Goal: Transaction & Acquisition: Subscribe to service/newsletter

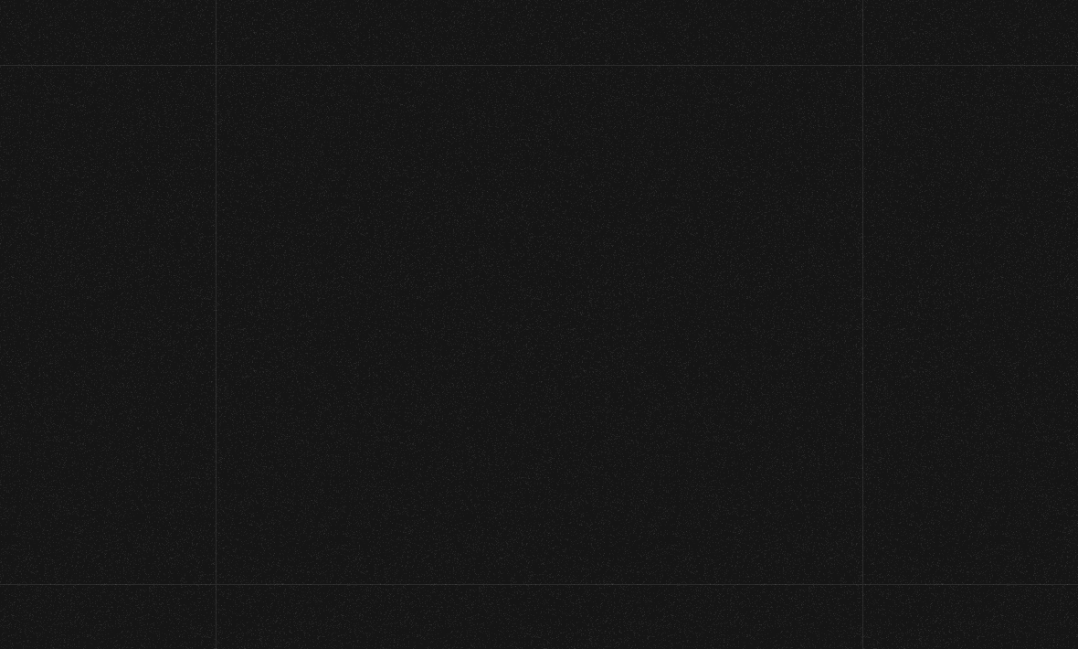
scroll to position [175, 0]
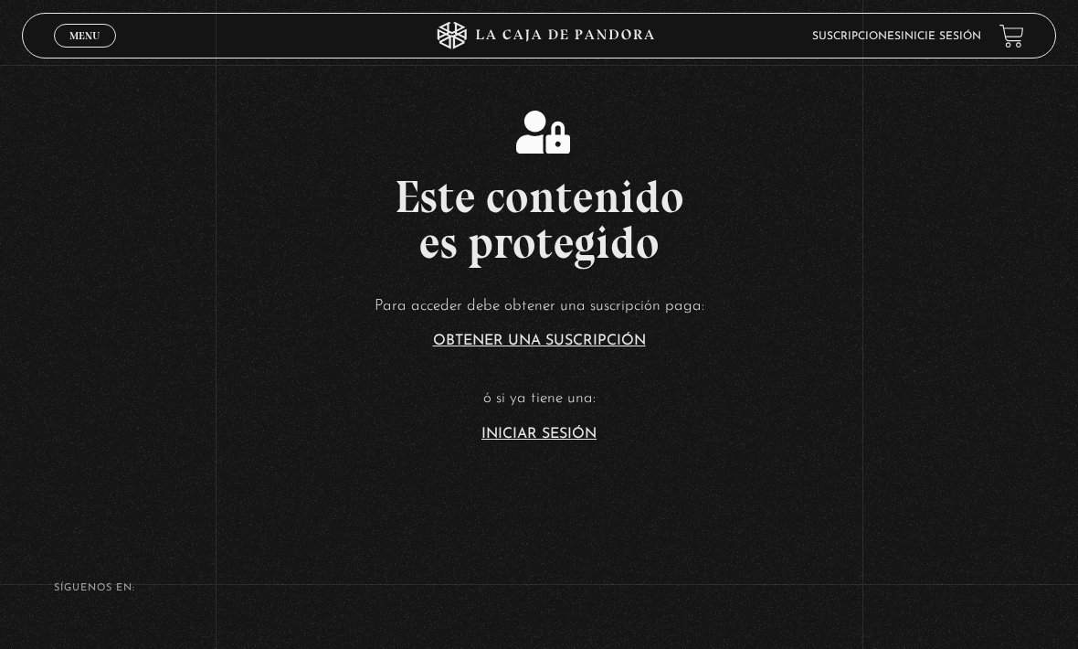
click at [540, 441] on link "Iniciar Sesión" at bounding box center [539, 434] width 115 height 15
click at [508, 441] on link "Iniciar Sesión" at bounding box center [539, 434] width 115 height 15
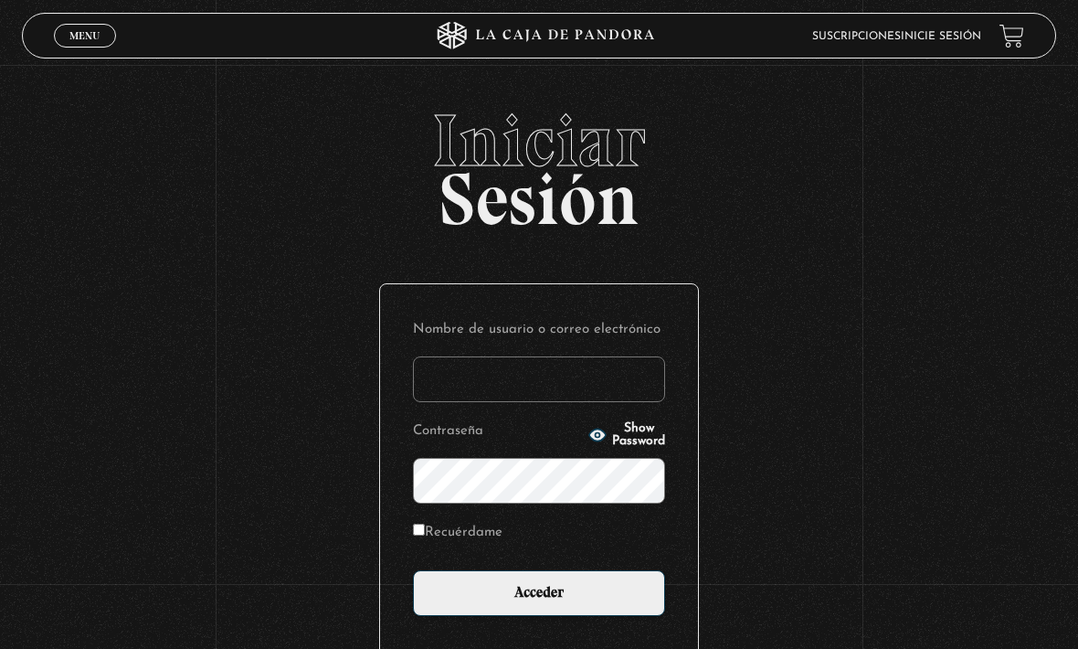
type input "Alyb007"
click at [539, 602] on input "Acceder" at bounding box center [539, 593] width 252 height 46
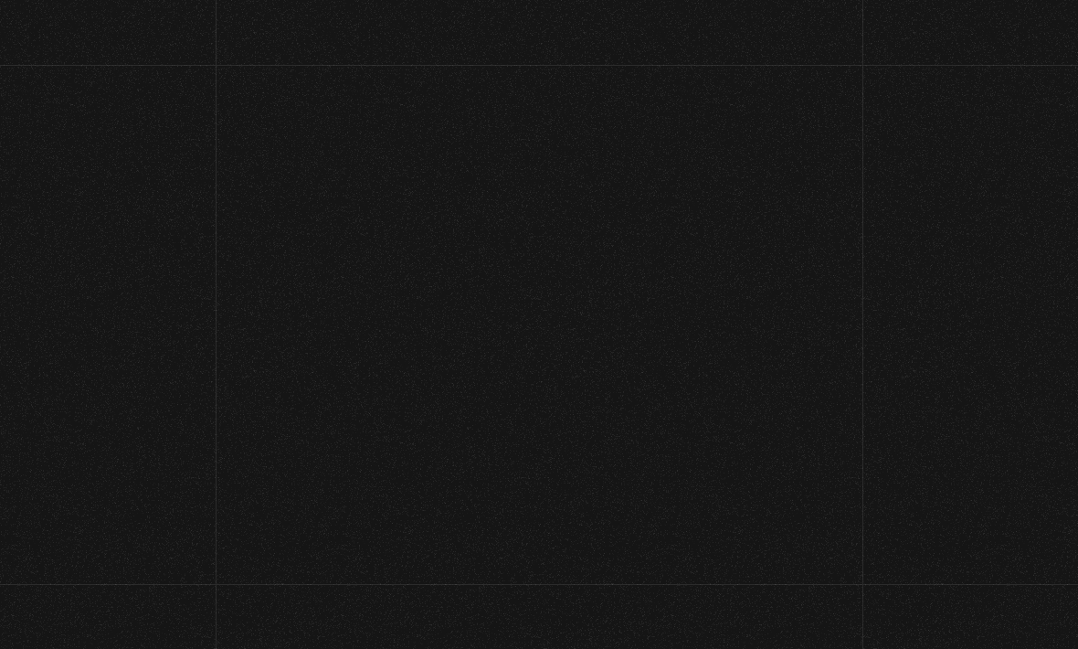
click at [505, 571] on link at bounding box center [571, 599] width 1078 height 649
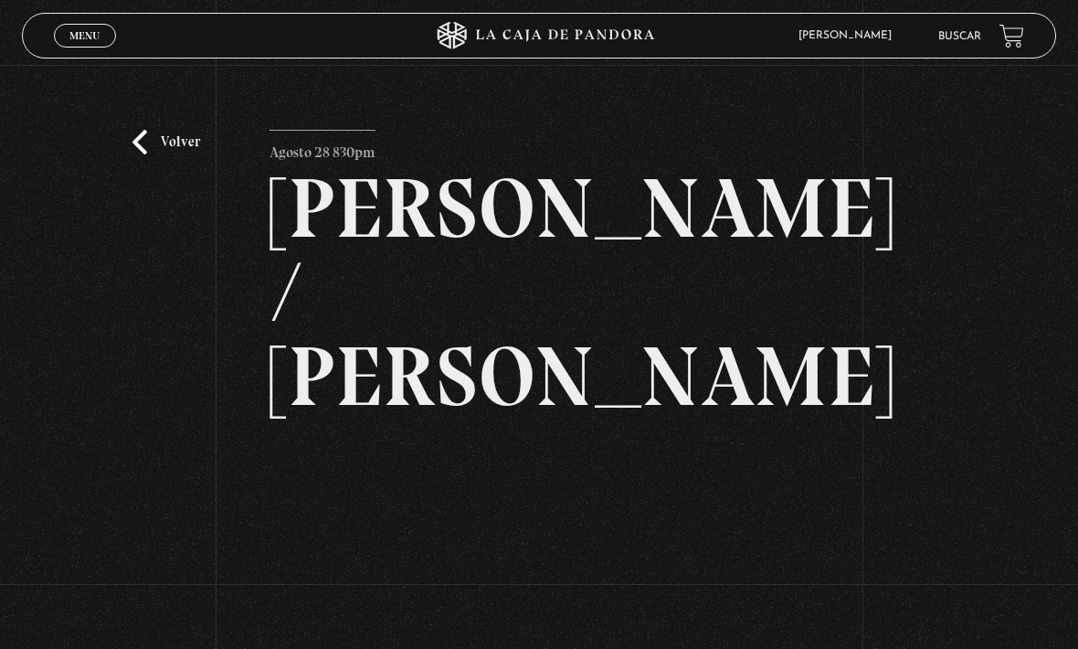
click at [176, 154] on link "Volver" at bounding box center [167, 142] width 68 height 25
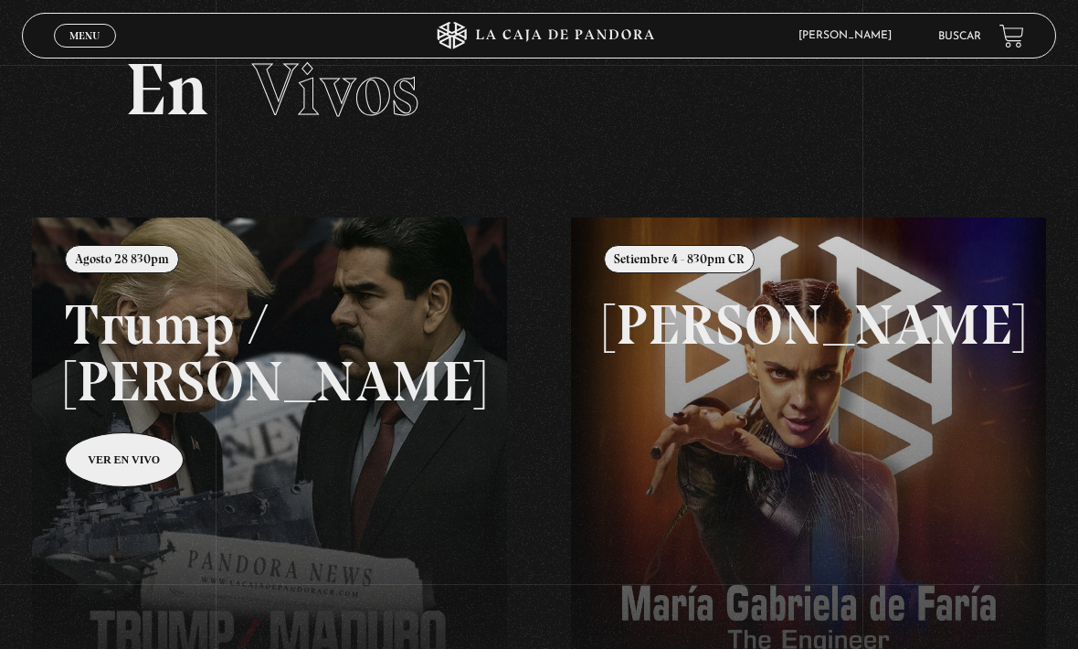
scroll to position [88, 0]
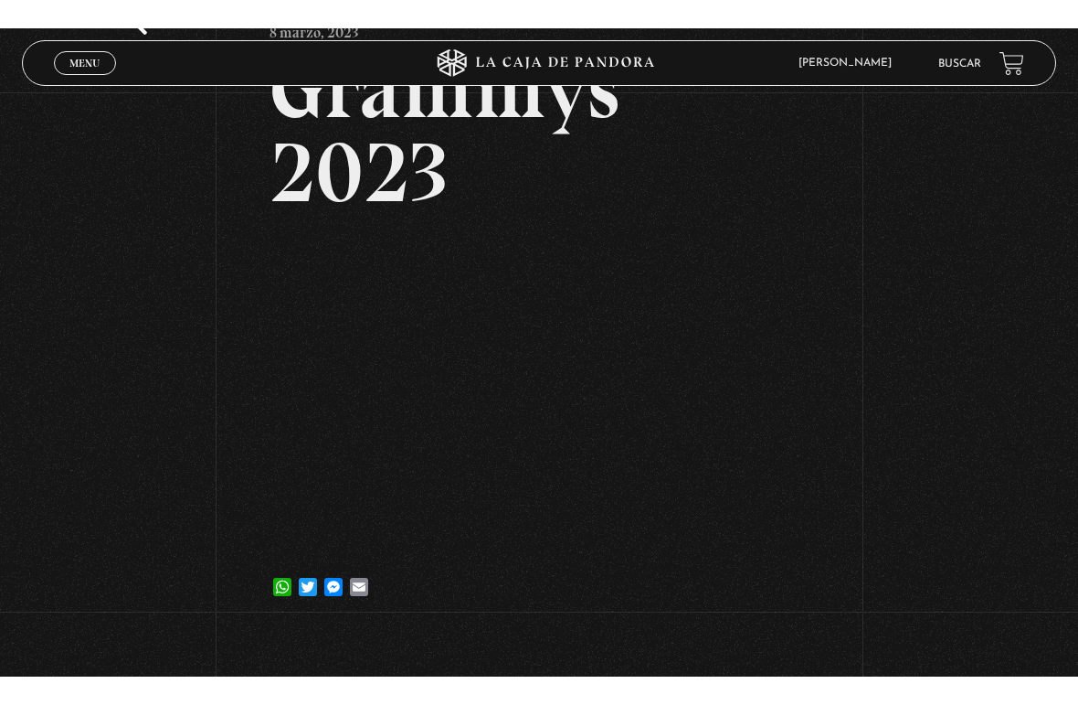
scroll to position [22, 0]
